Goal: Task Accomplishment & Management: Manage account settings

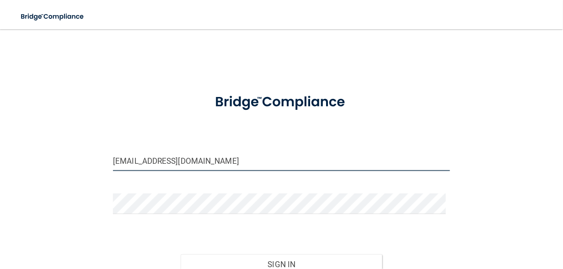
drag, startPoint x: 119, startPoint y: 162, endPoint x: 113, endPoint y: 162, distance: 6.0
click at [113, 162] on input "[EMAIL_ADDRESS][DOMAIN_NAME]" at bounding box center [281, 160] width 337 height 21
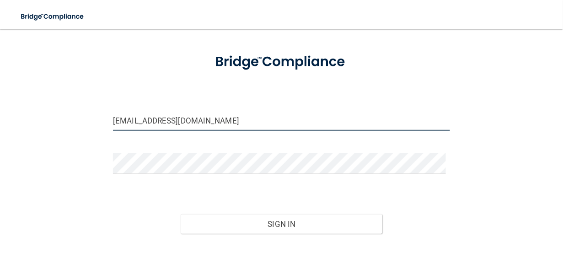
scroll to position [61, 0]
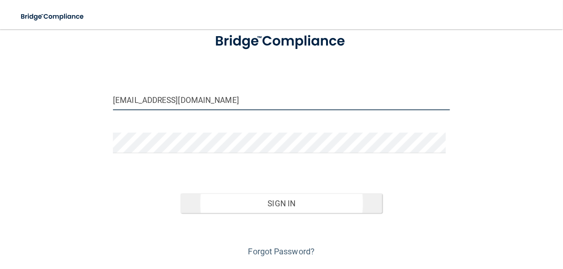
type input "[EMAIL_ADDRESS][DOMAIN_NAME]"
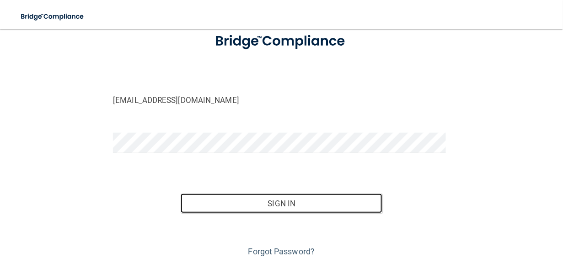
drag, startPoint x: 288, startPoint y: 205, endPoint x: 287, endPoint y: 214, distance: 8.7
click at [288, 205] on button "Sign In" at bounding box center [282, 203] width 202 height 20
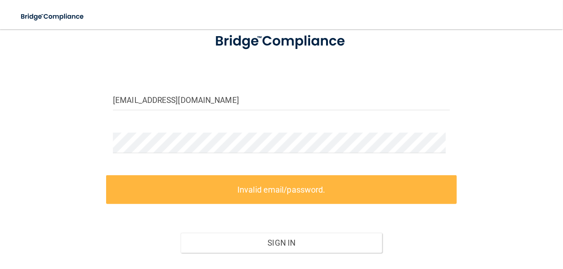
click at [332, 164] on form "[EMAIL_ADDRESS][DOMAIN_NAME] Invalid email/password. You don't have permission …" at bounding box center [281, 160] width 337 height 275
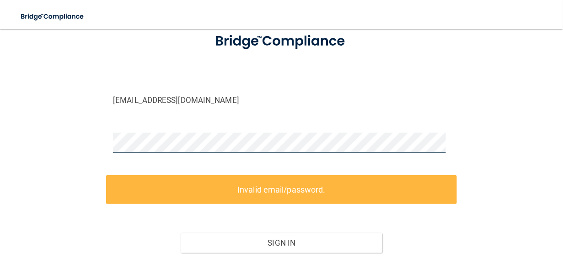
click at [60, 150] on div "[EMAIL_ADDRESS][DOMAIN_NAME] Invalid email/password. You don't have permission …" at bounding box center [281, 138] width 526 height 321
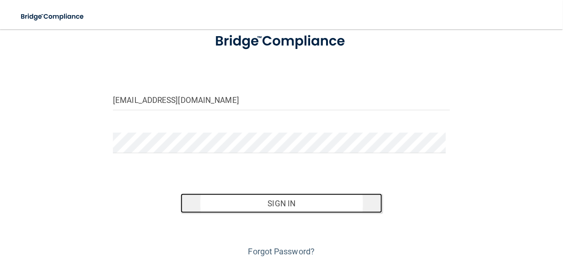
click at [294, 203] on button "Sign In" at bounding box center [282, 203] width 202 height 20
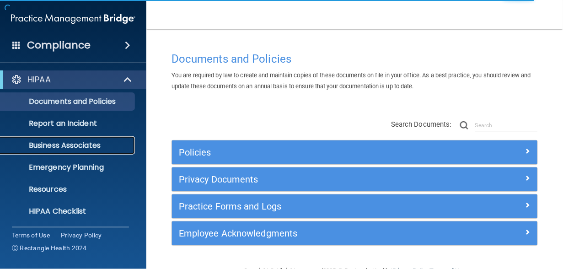
click at [68, 142] on p "Business Associates" at bounding box center [68, 145] width 125 height 9
click at [76, 141] on p "Business Associates" at bounding box center [68, 145] width 125 height 9
